Goal: Transaction & Acquisition: Purchase product/service

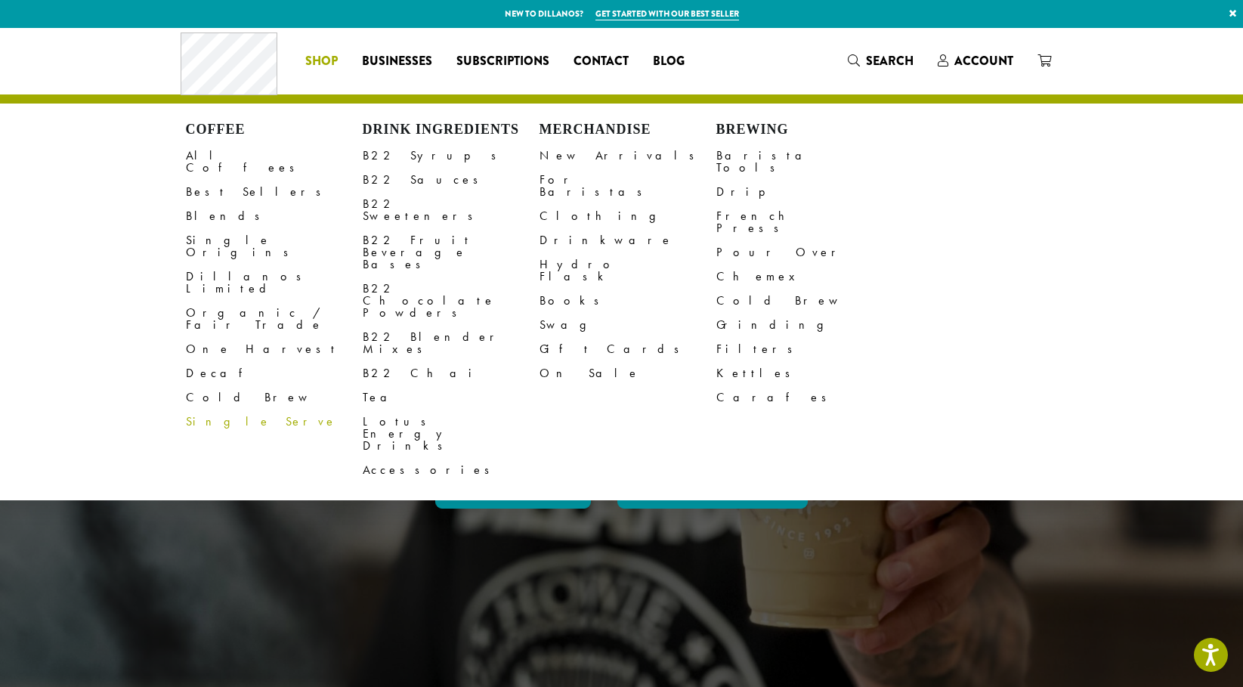
click at [323, 60] on span "Shop" at bounding box center [321, 61] width 32 height 19
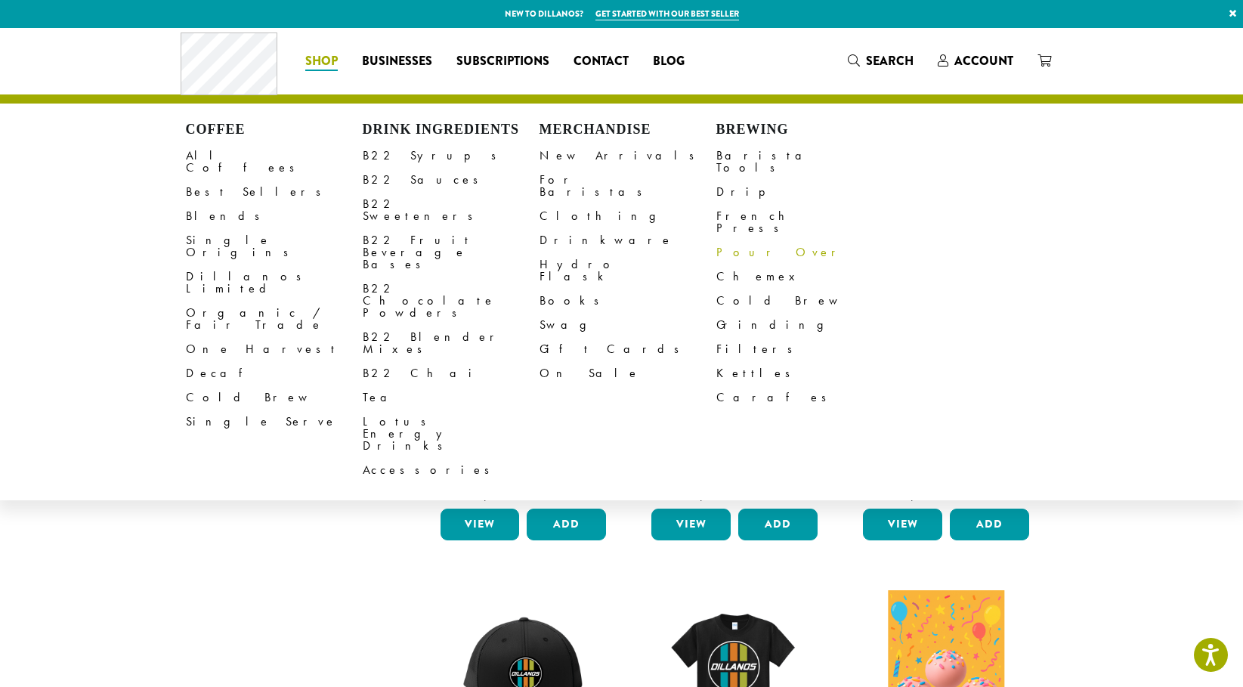
click at [750, 240] on link "Pour Over" at bounding box center [804, 252] width 177 height 24
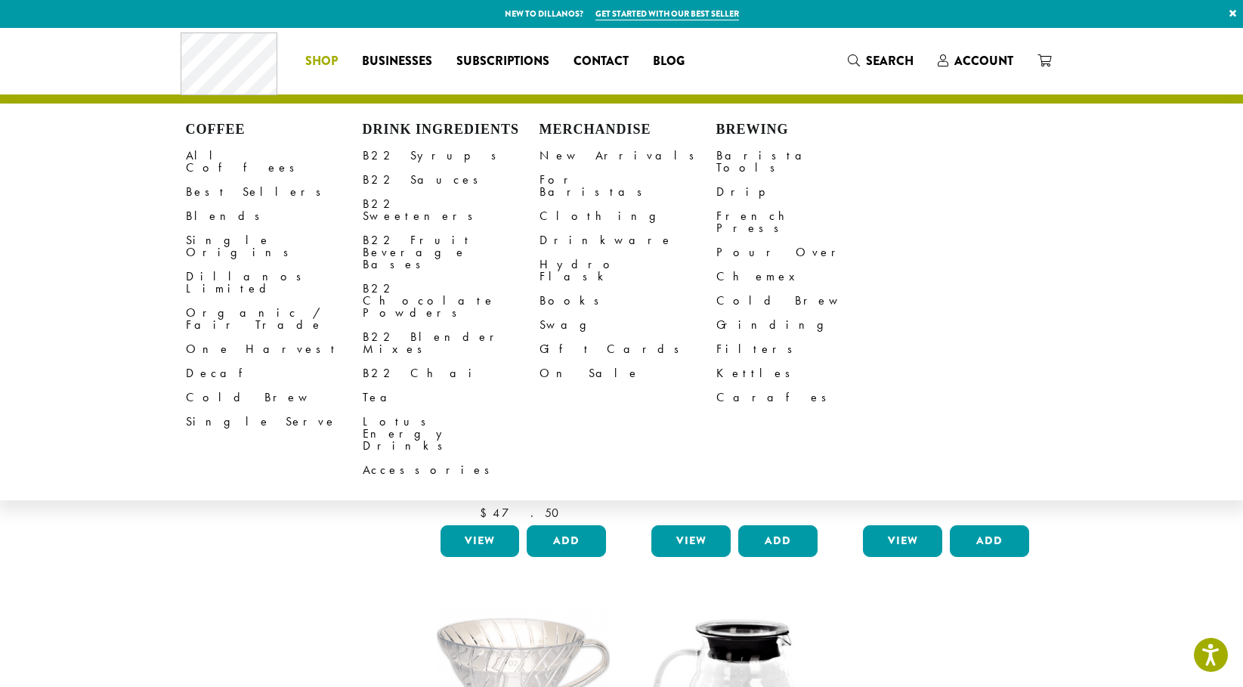
click at [331, 58] on li "Coffee All Coffees Best Sellers Blends Single Origins Dillanos Limited Organic …" at bounding box center [321, 61] width 57 height 24
click at [214, 409] on link "Single Serve" at bounding box center [274, 421] width 177 height 24
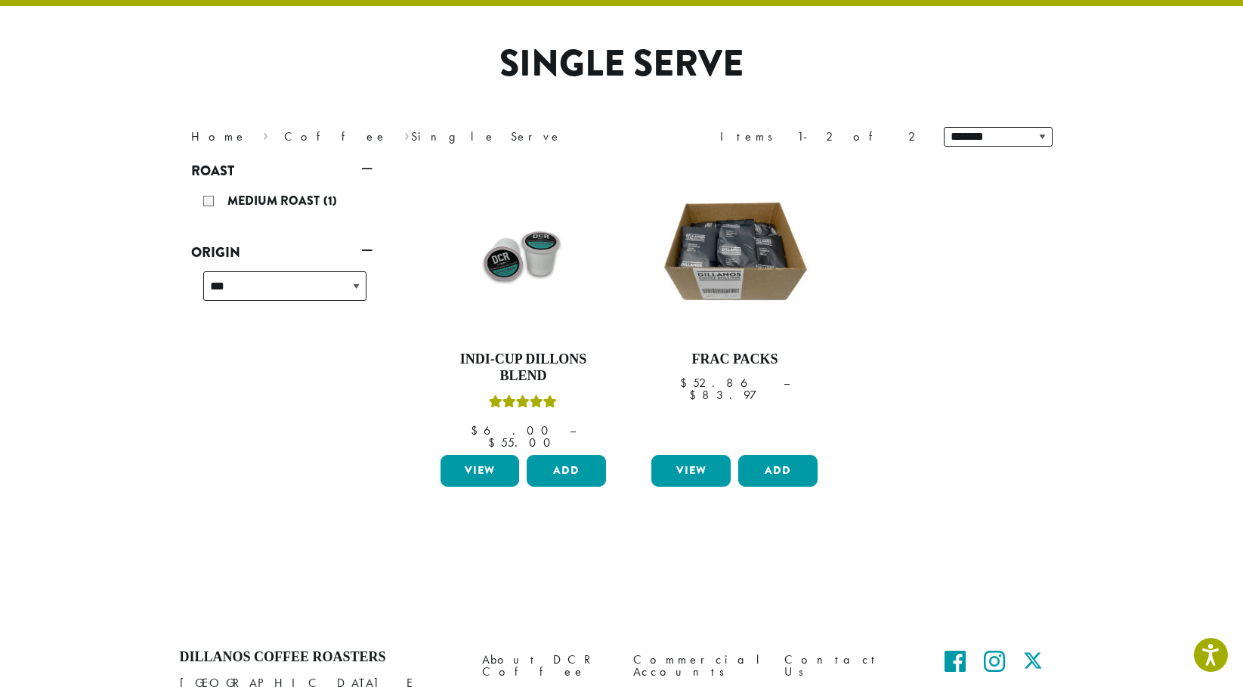
scroll to position [100, 0]
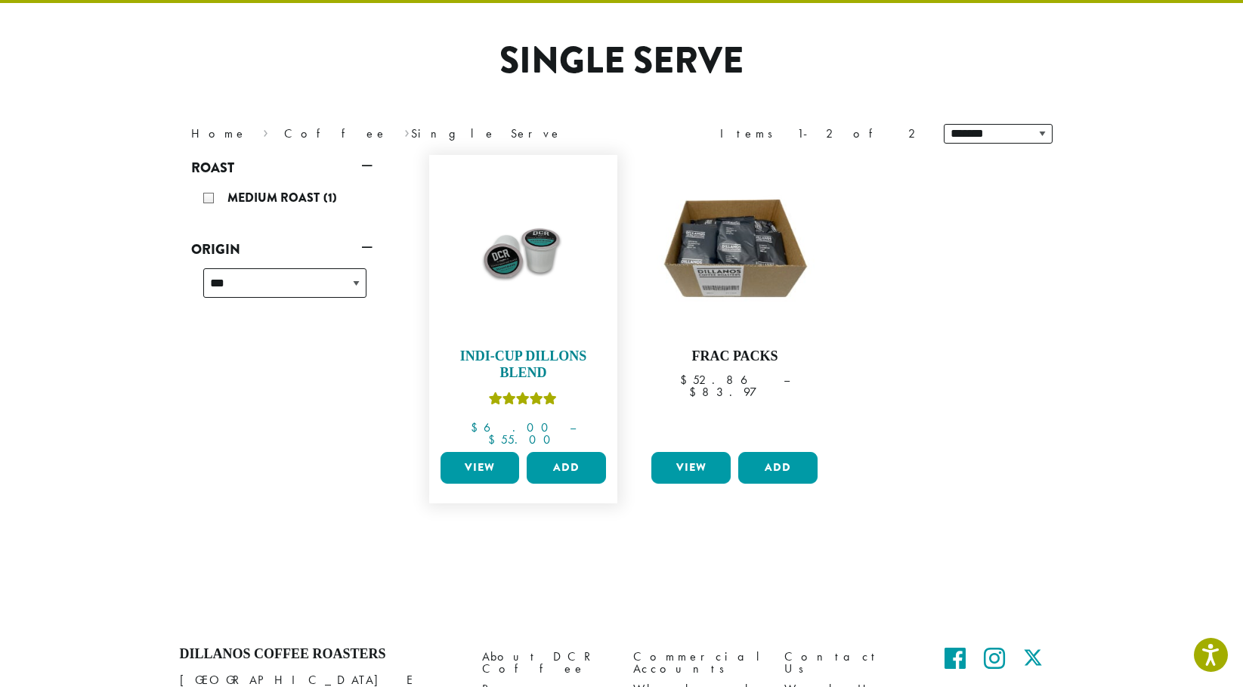
click at [522, 258] on img at bounding box center [523, 249] width 174 height 174
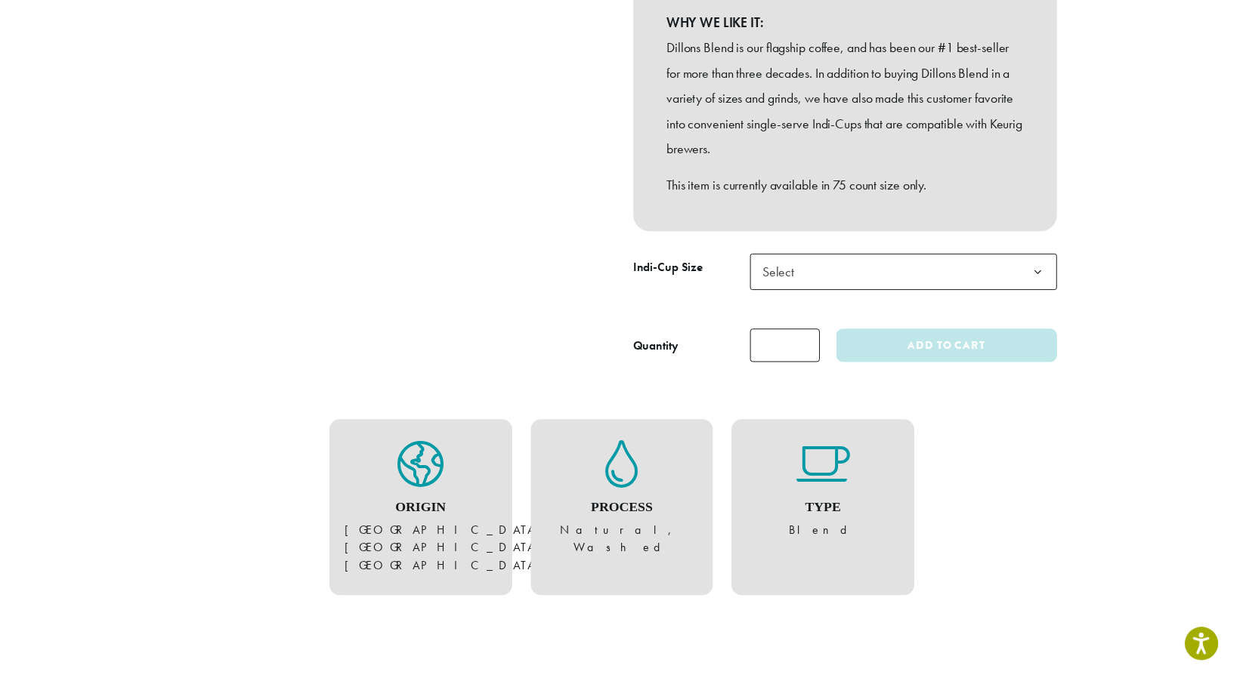
scroll to position [453, 0]
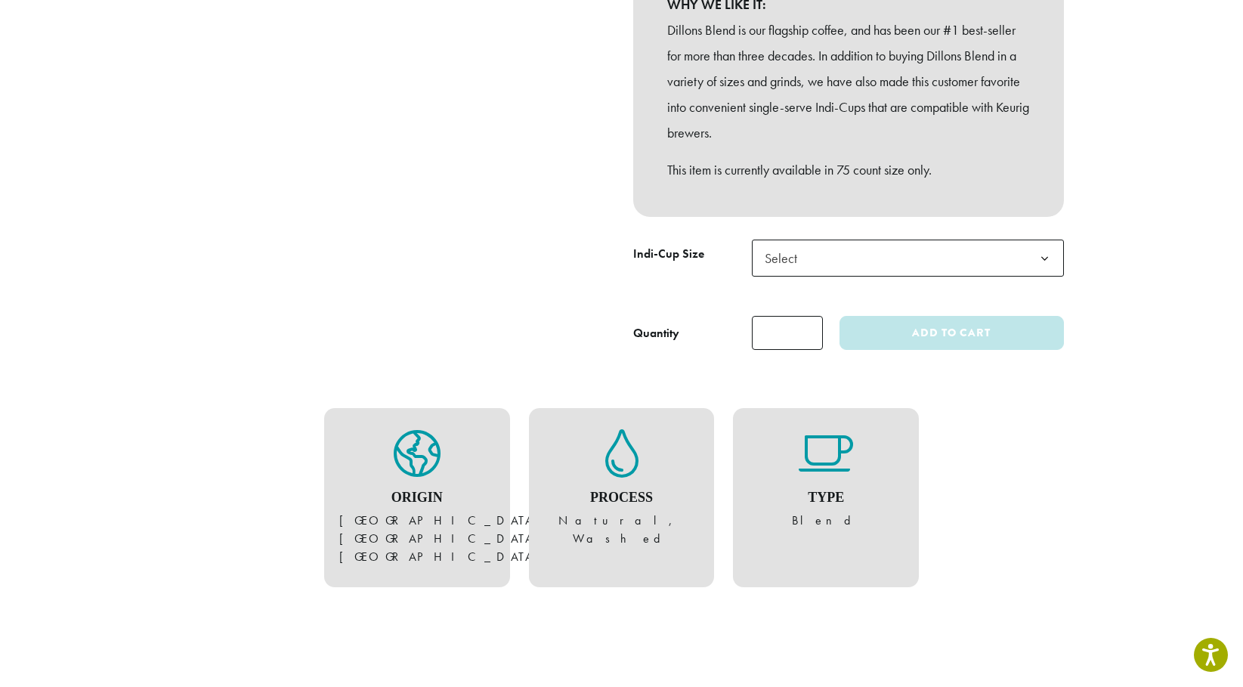
click at [1014, 255] on span "Select" at bounding box center [908, 257] width 312 height 37
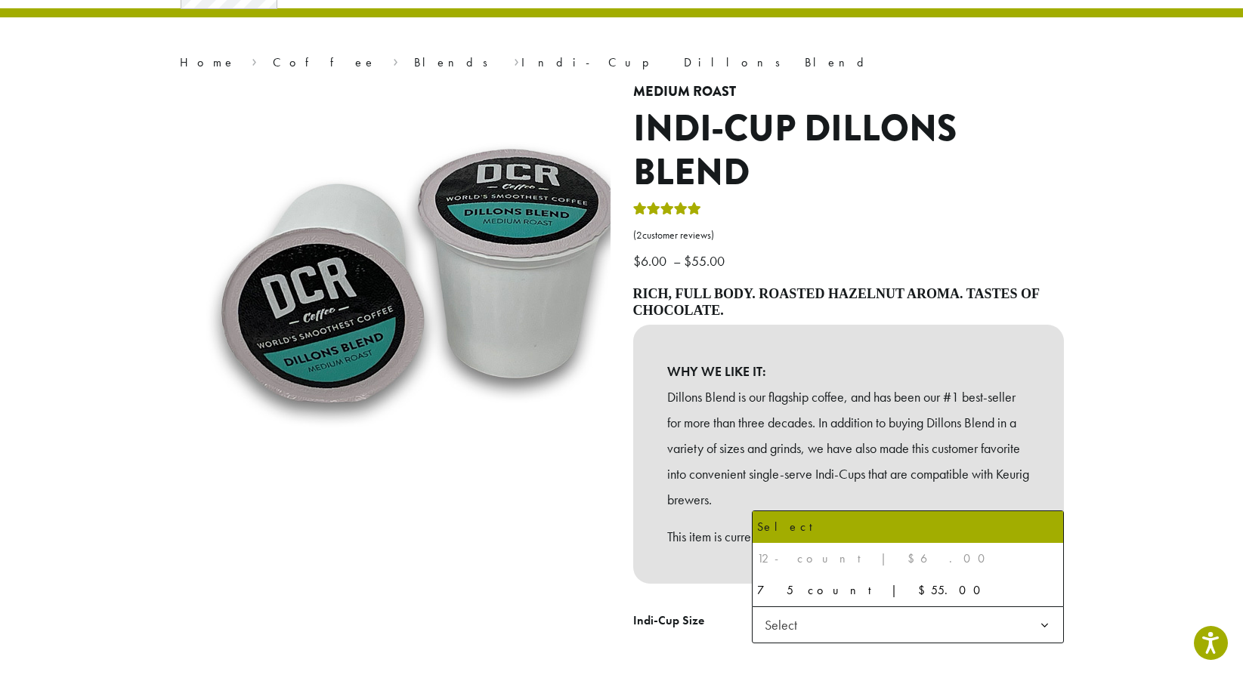
scroll to position [0, 0]
